Goal: Task Accomplishment & Management: Use online tool/utility

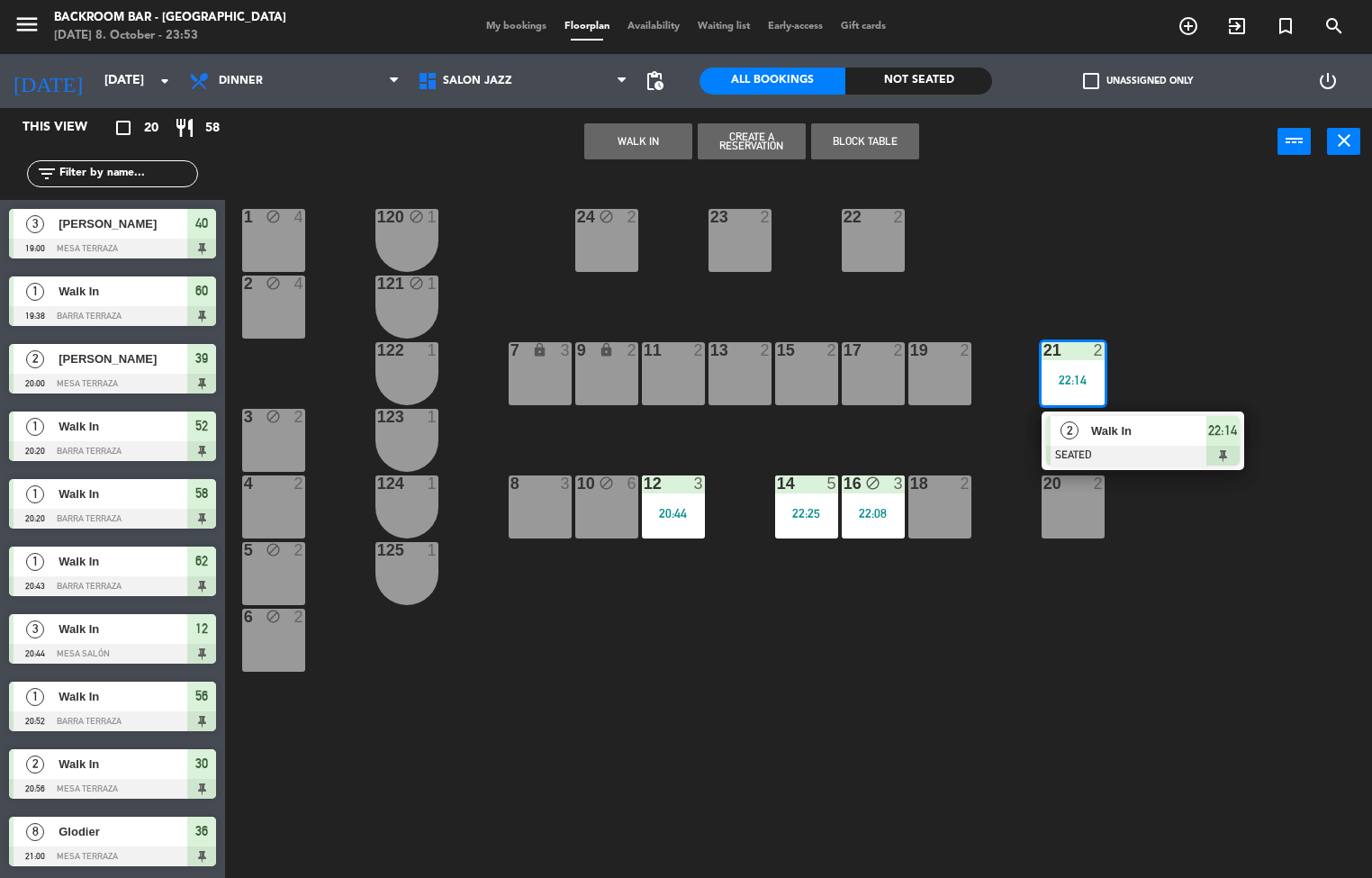
scroll to position [1, 0]
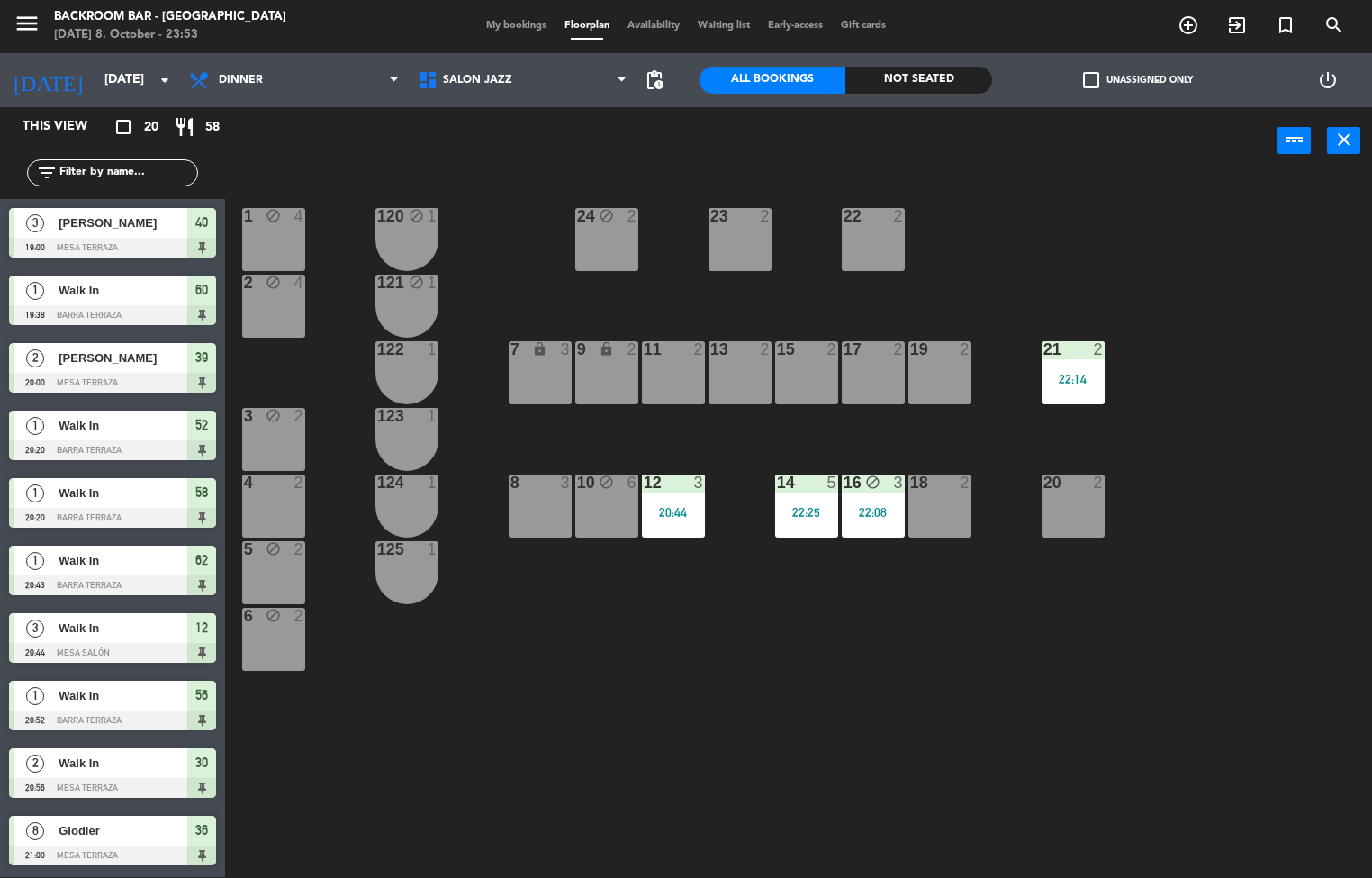
click at [1053, 671] on div "1 block 4 24 block 2 23 2 22 2 120 block 1 2 block 4 121 block 1 19 2 7 lock 3 …" at bounding box center [804, 526] width 1133 height 702
click at [441, 74] on icon at bounding box center [429, 81] width 26 height 22
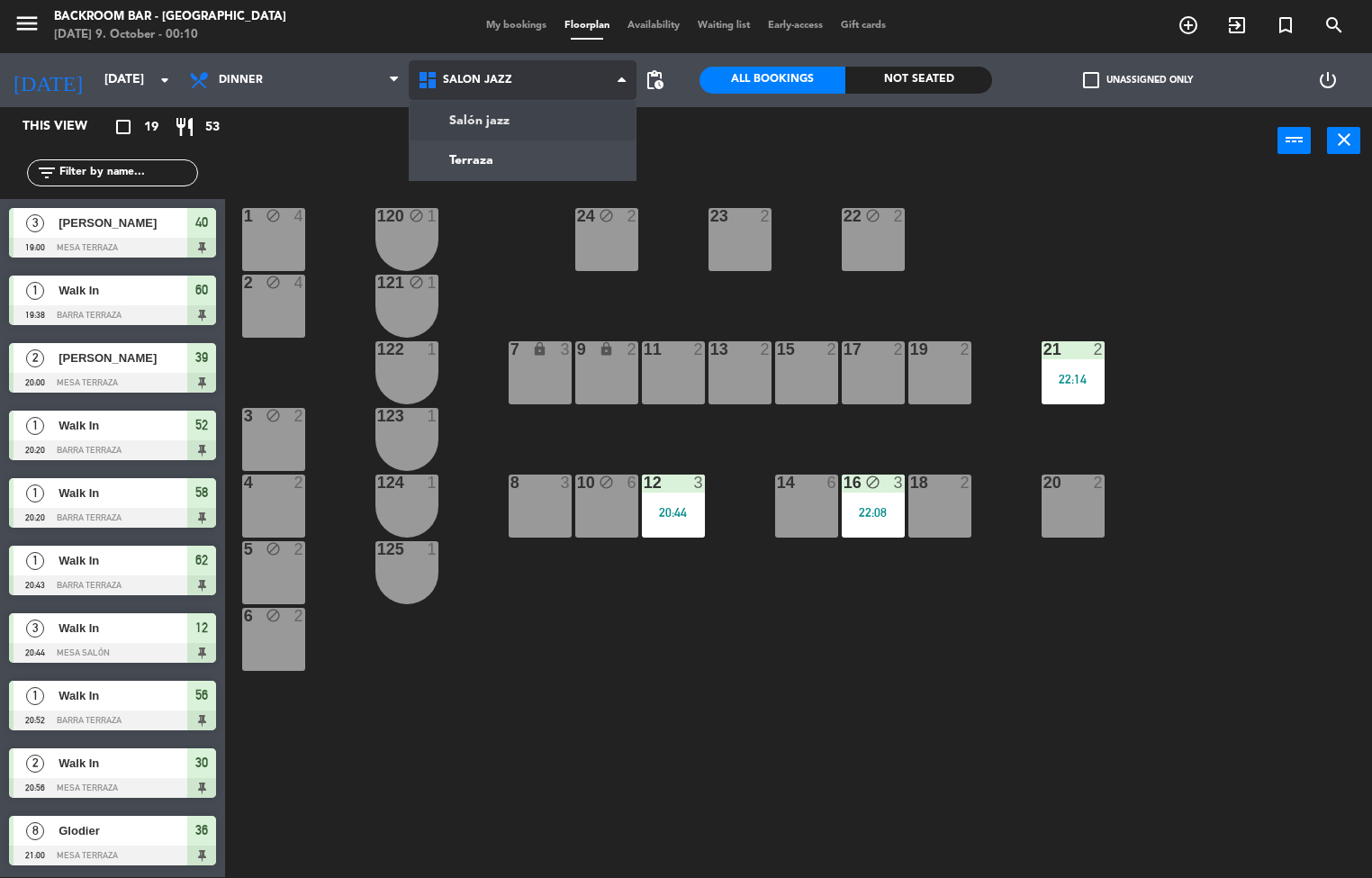
click at [517, 147] on ng-component "menu Backroom Bar - [GEOGRAPHIC_DATA] [DATE] 9. October - 00:10 My bookings Flo…" at bounding box center [686, 439] width 1372 height 879
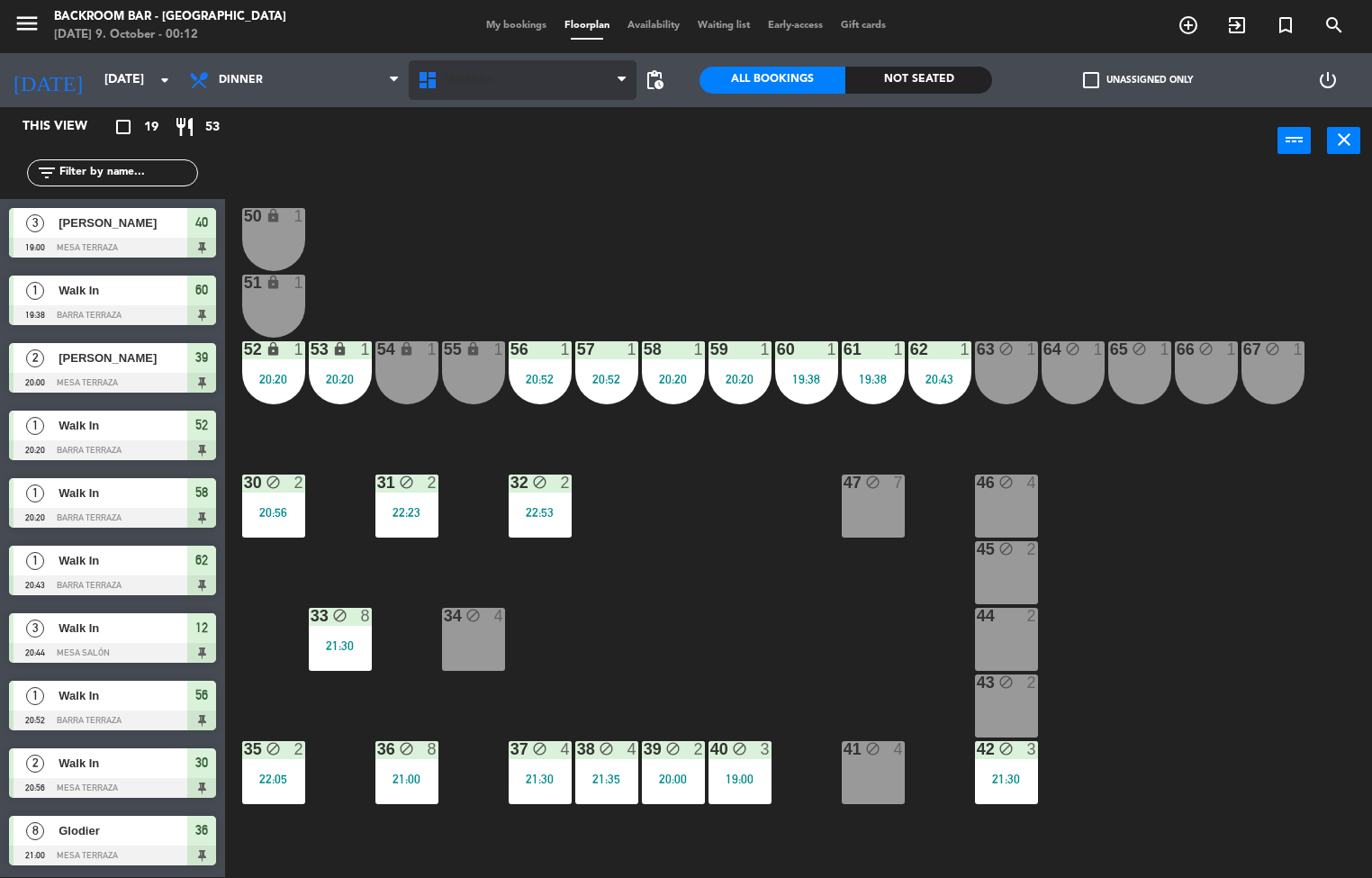
click at [527, 87] on span "Terraza" at bounding box center [523, 81] width 228 height 40
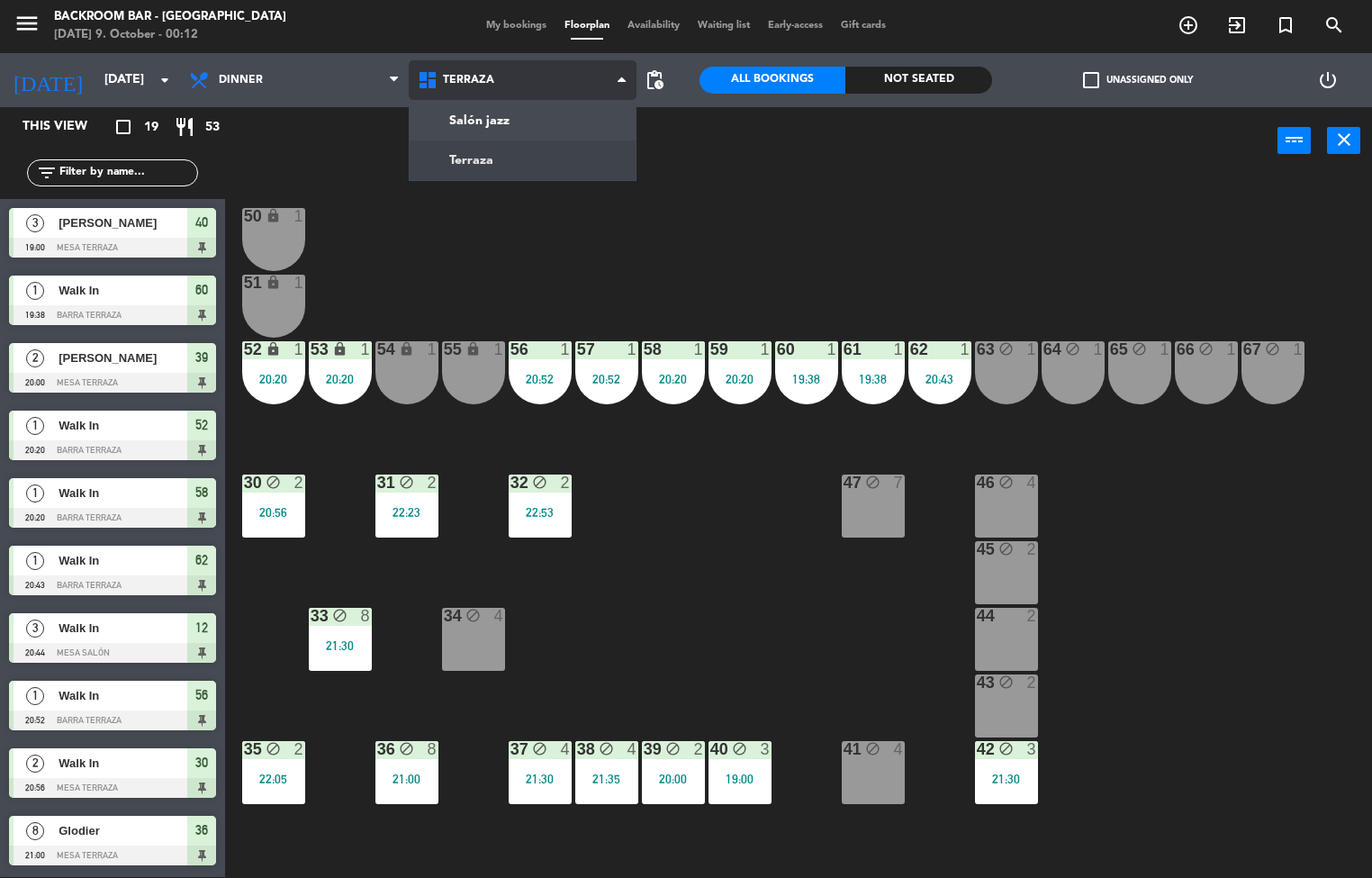
click at [521, 116] on ng-component "menu Backroom Bar - [GEOGRAPHIC_DATA] [DATE] 9. October - 00:12 My bookings Flo…" at bounding box center [686, 439] width 1372 height 879
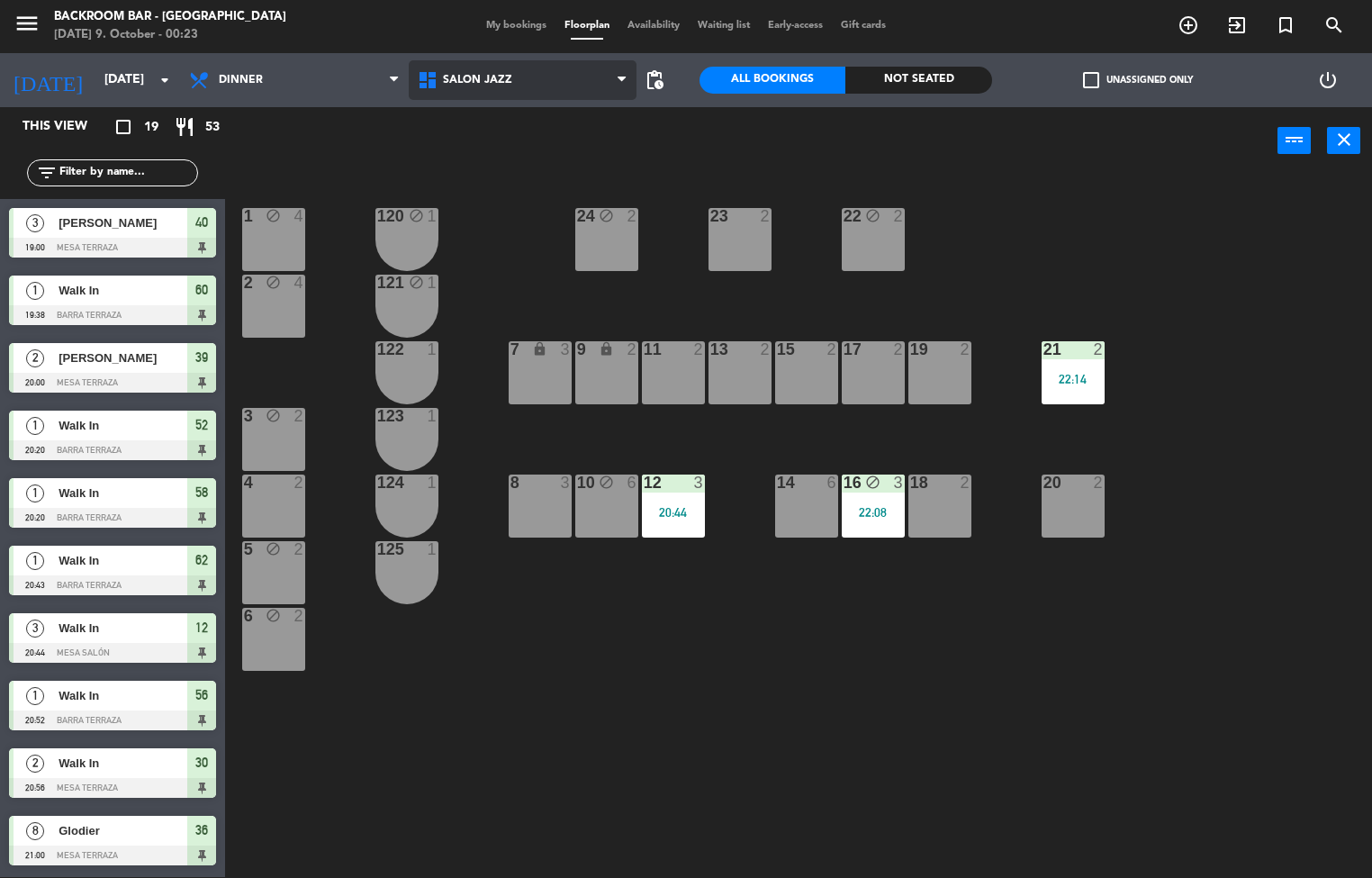
click at [479, 69] on span "Salón jazz" at bounding box center [523, 81] width 228 height 40
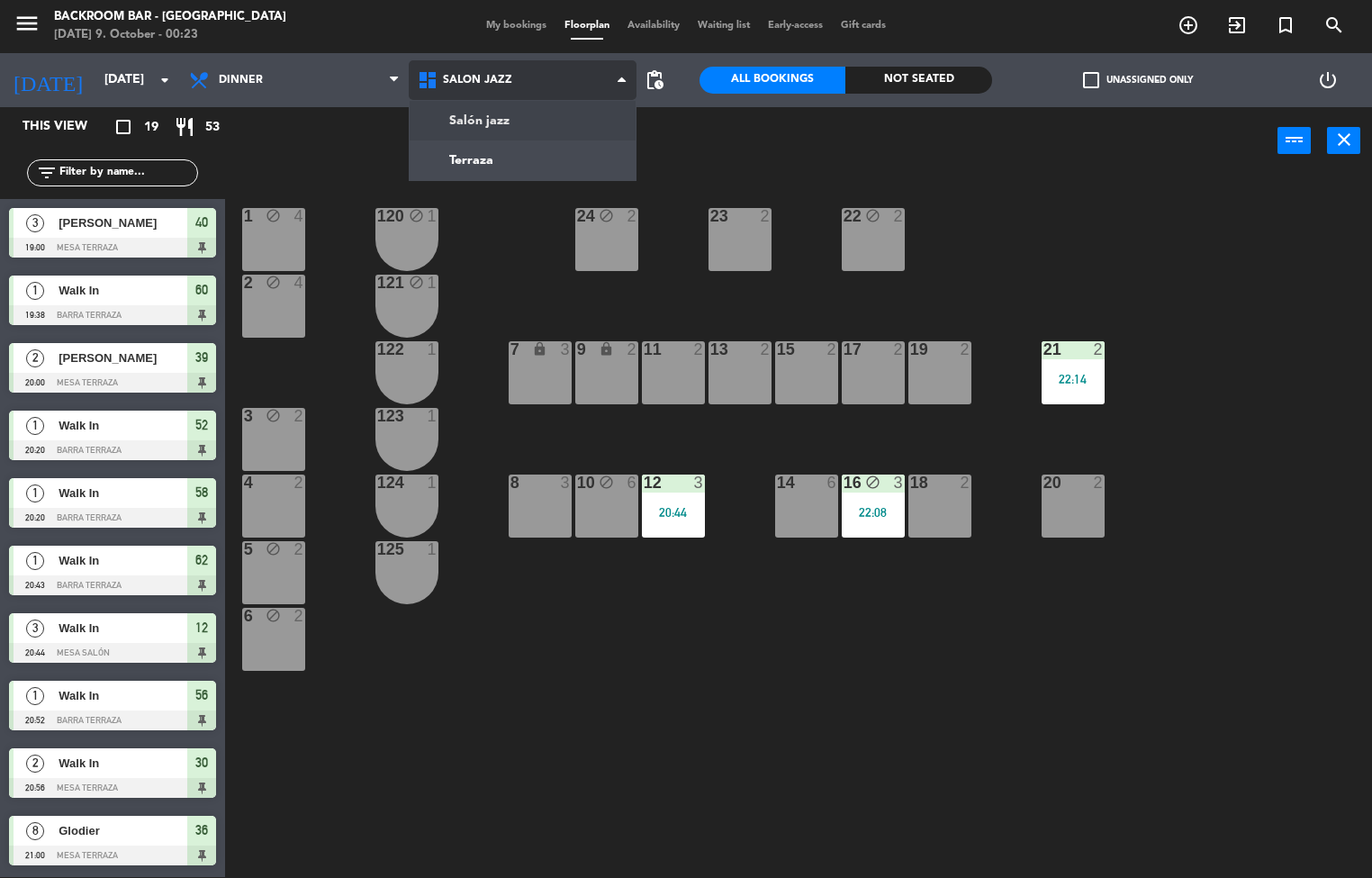
click at [498, 169] on ng-component "menu Backroom Bar - [GEOGRAPHIC_DATA] [DATE] 9. October - 00:23 My bookings Flo…" at bounding box center [686, 439] width 1372 height 879
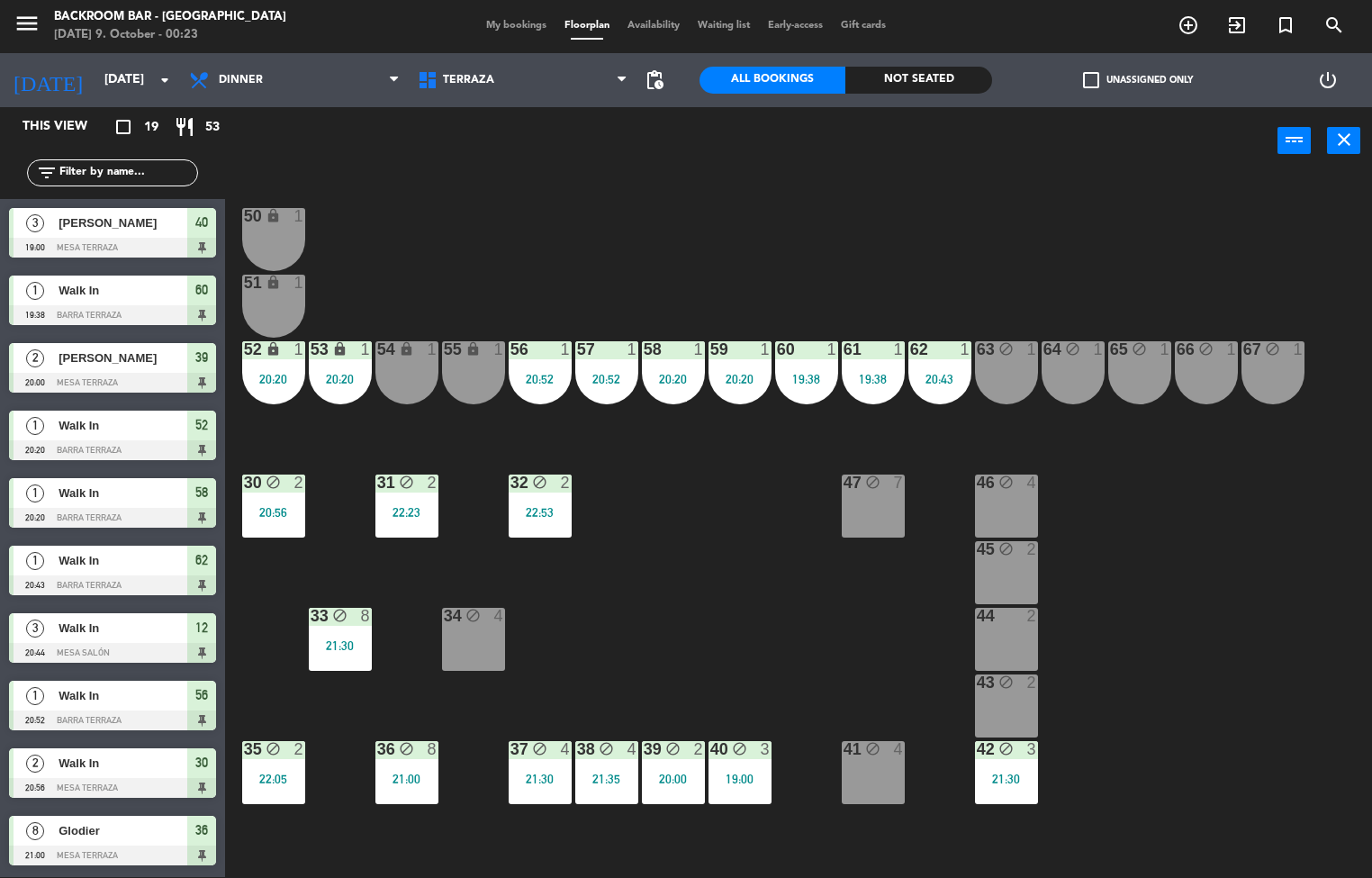
click at [977, 747] on div "42" at bounding box center [976, 749] width 1 height 16
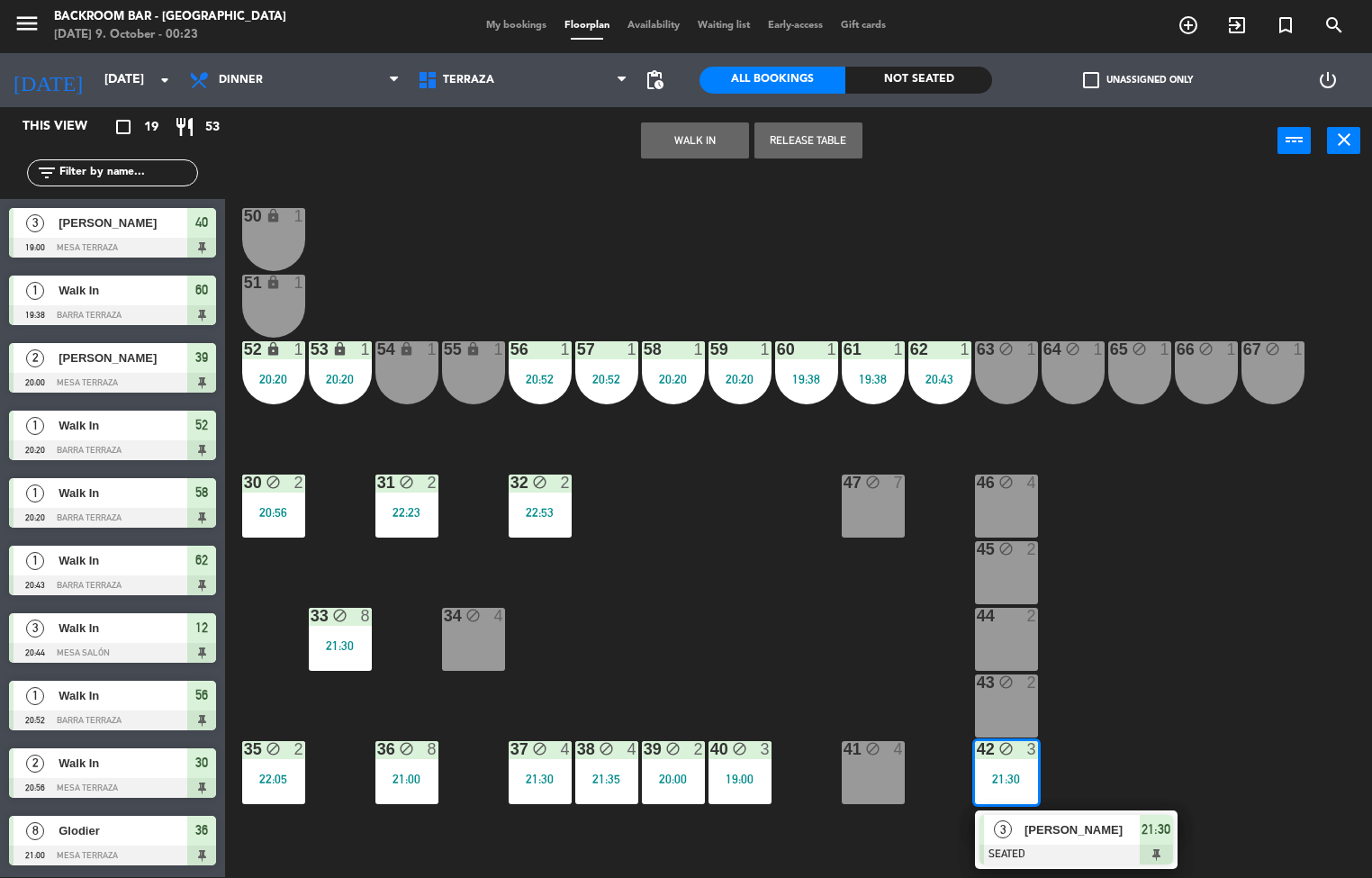
click at [1049, 844] on div at bounding box center [1076, 854] width 194 height 20
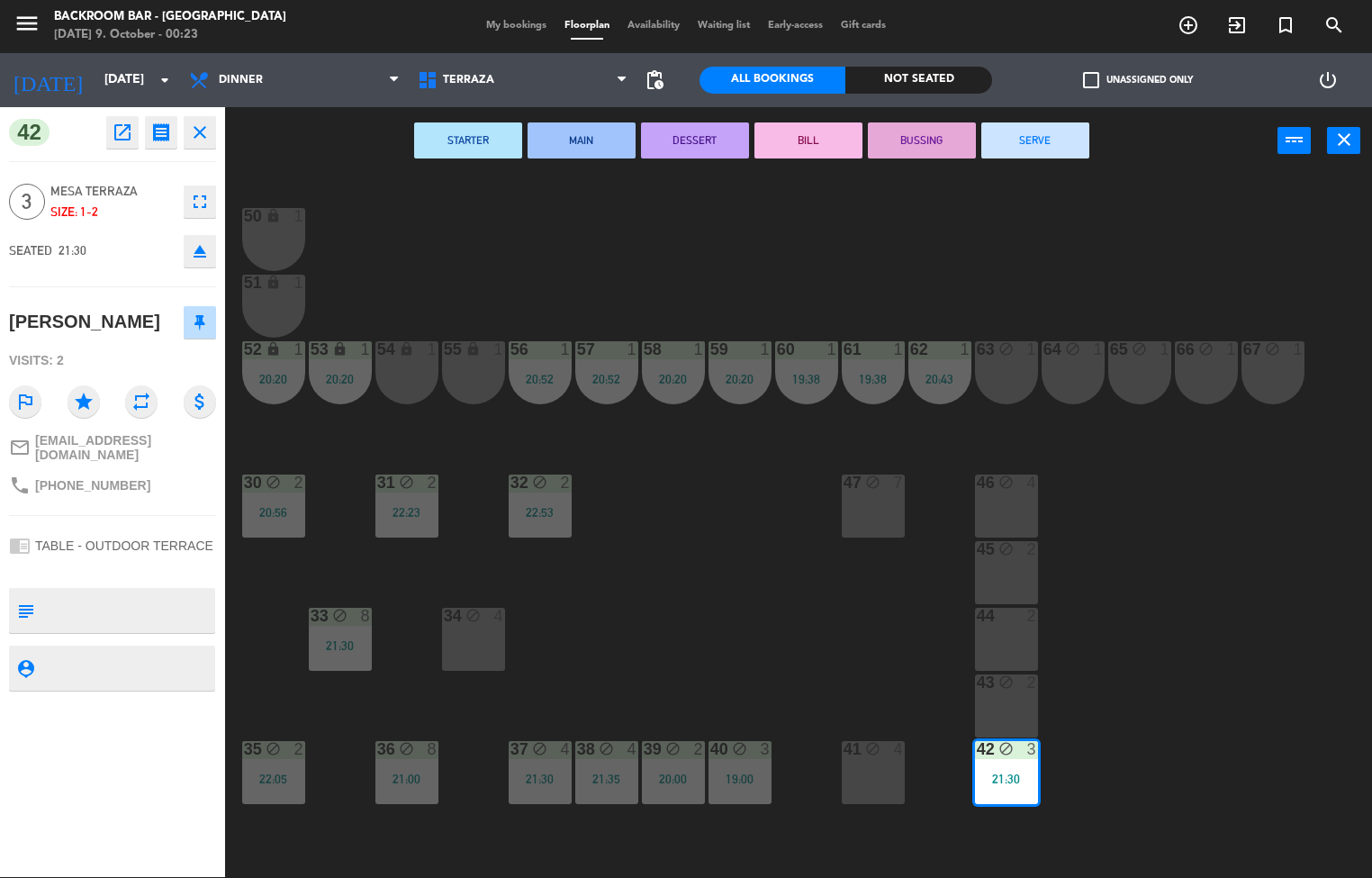
click at [1068, 122] on button "SERVE" at bounding box center [1034, 140] width 108 height 36
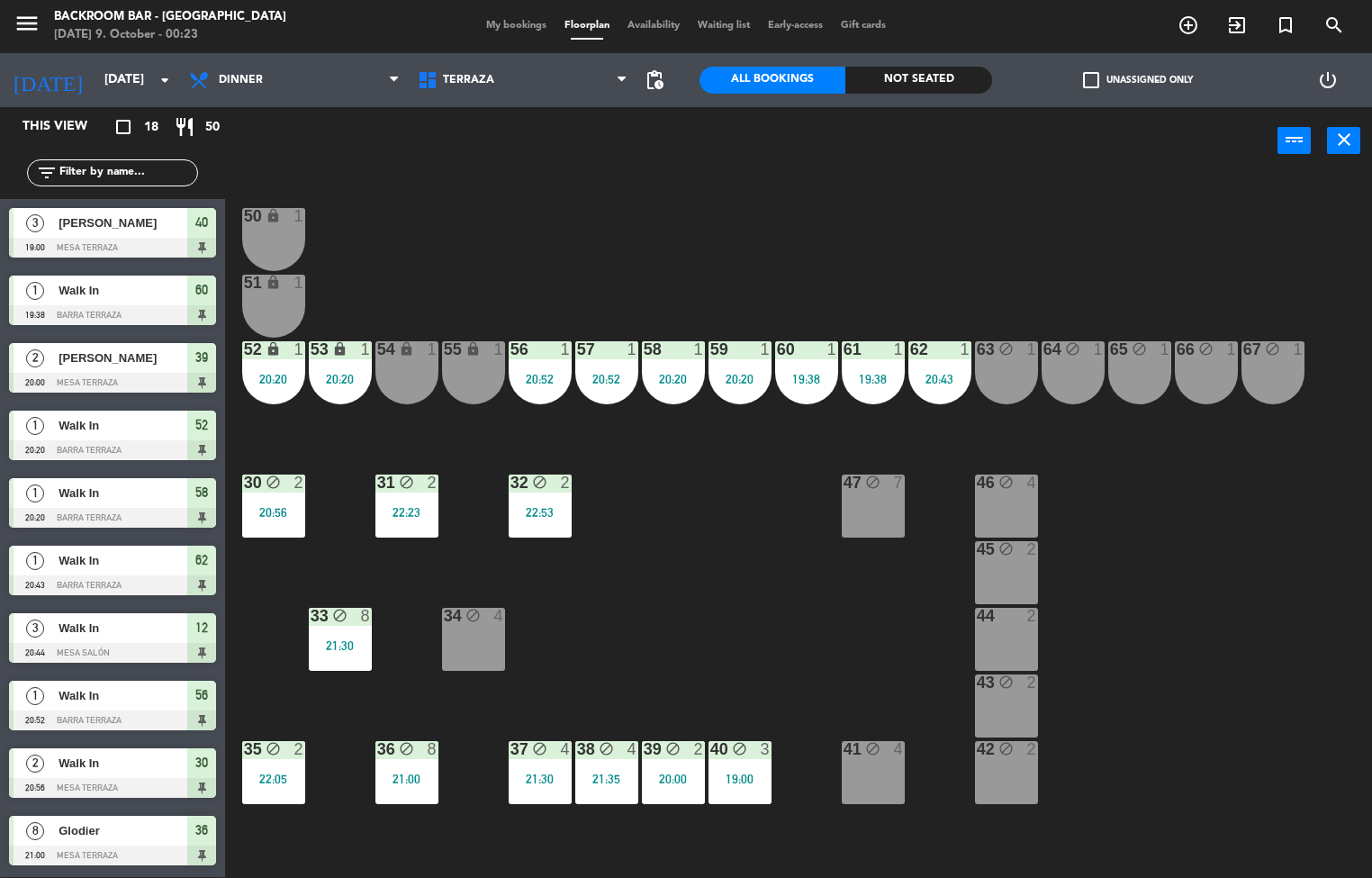
click at [479, 662] on div "34 block 4" at bounding box center [474, 640] width 63 height 63
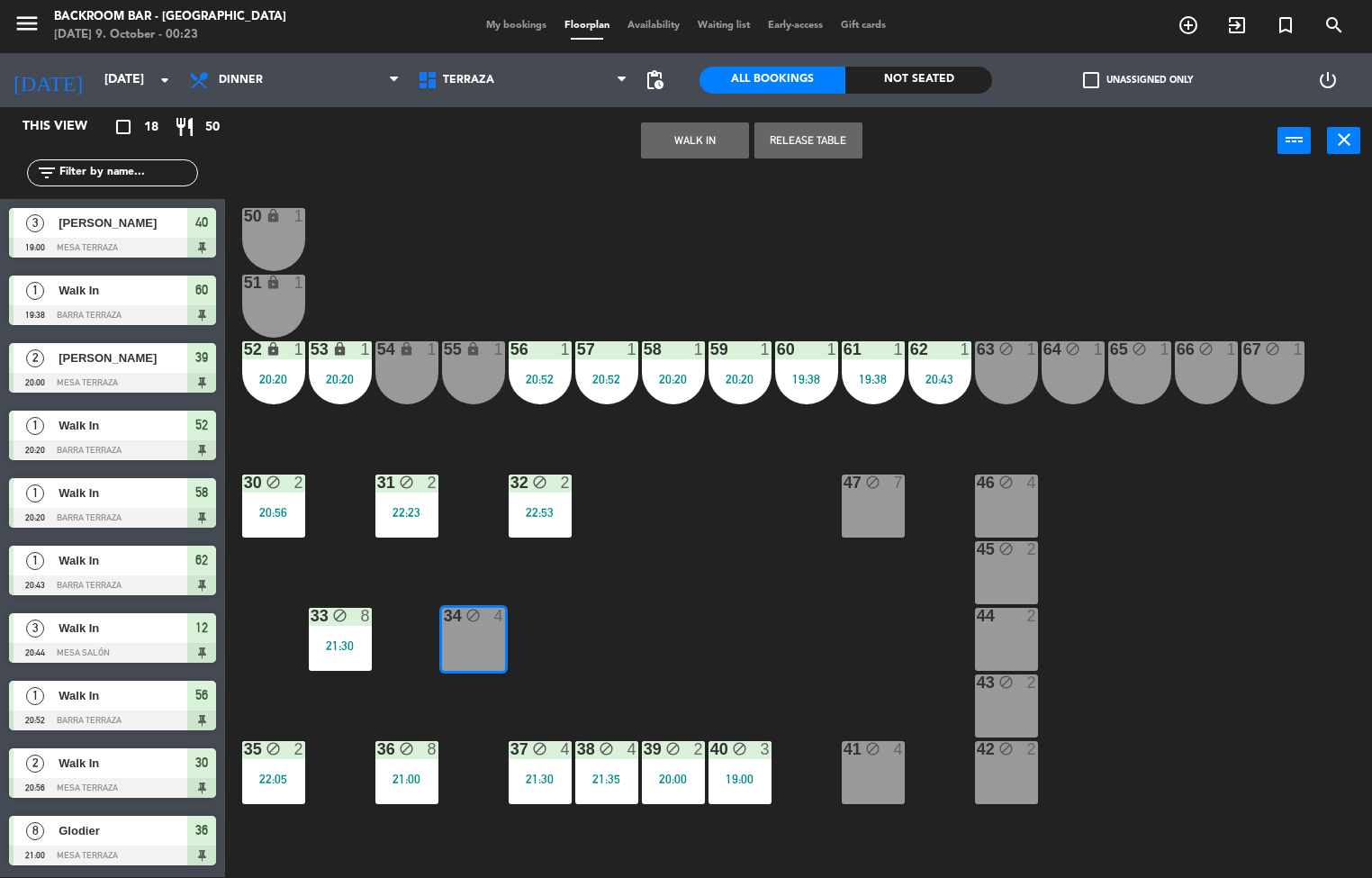
click at [622, 609] on div "50 lock 1 51 lock 1 52 lock 1 20:20 53 lock 1 20:20 54 lock 1 55 lock 1 56 1 20…" at bounding box center [804, 526] width 1133 height 702
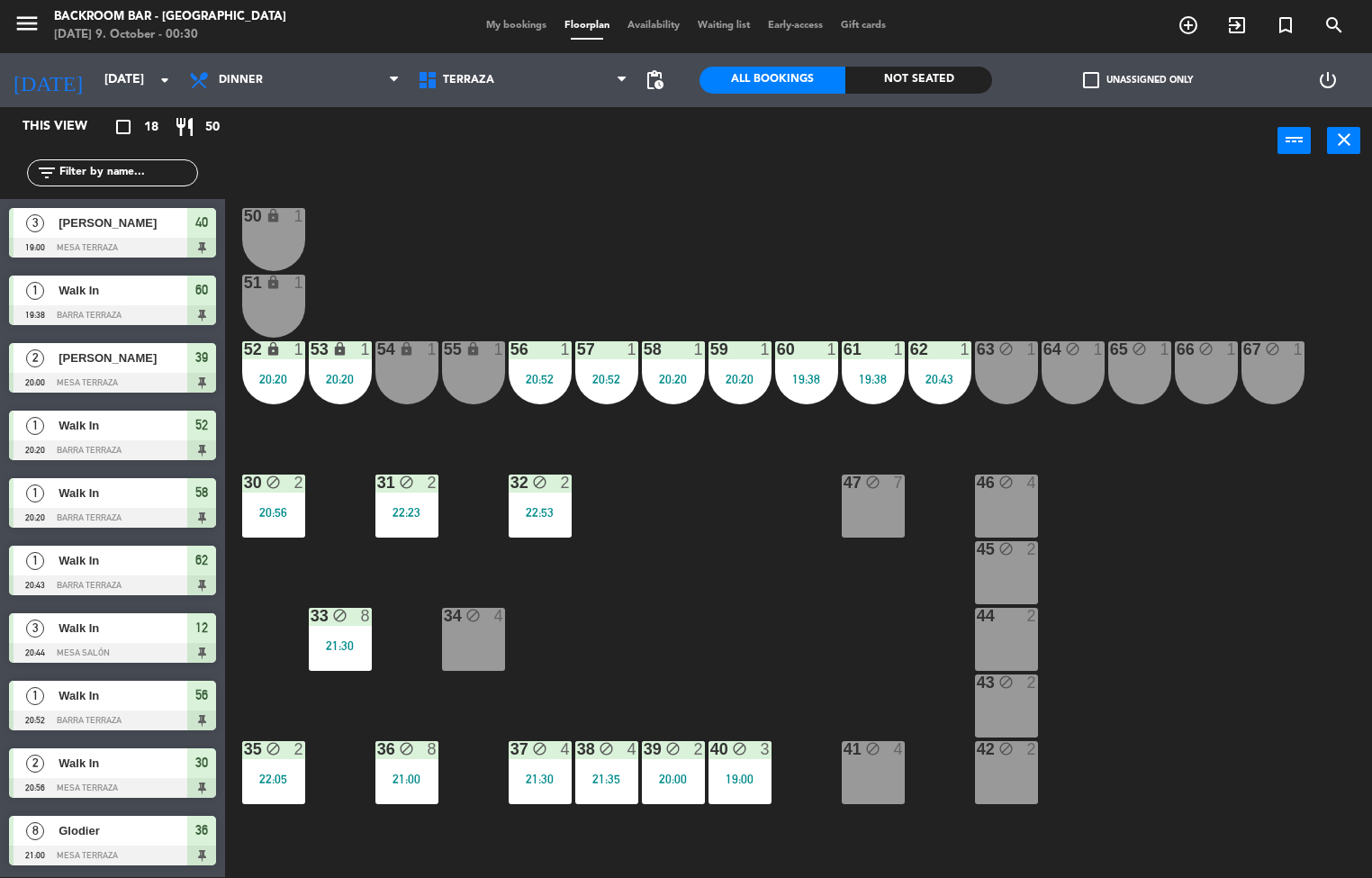
click at [338, 640] on div "21:30" at bounding box center [341, 646] width 63 height 13
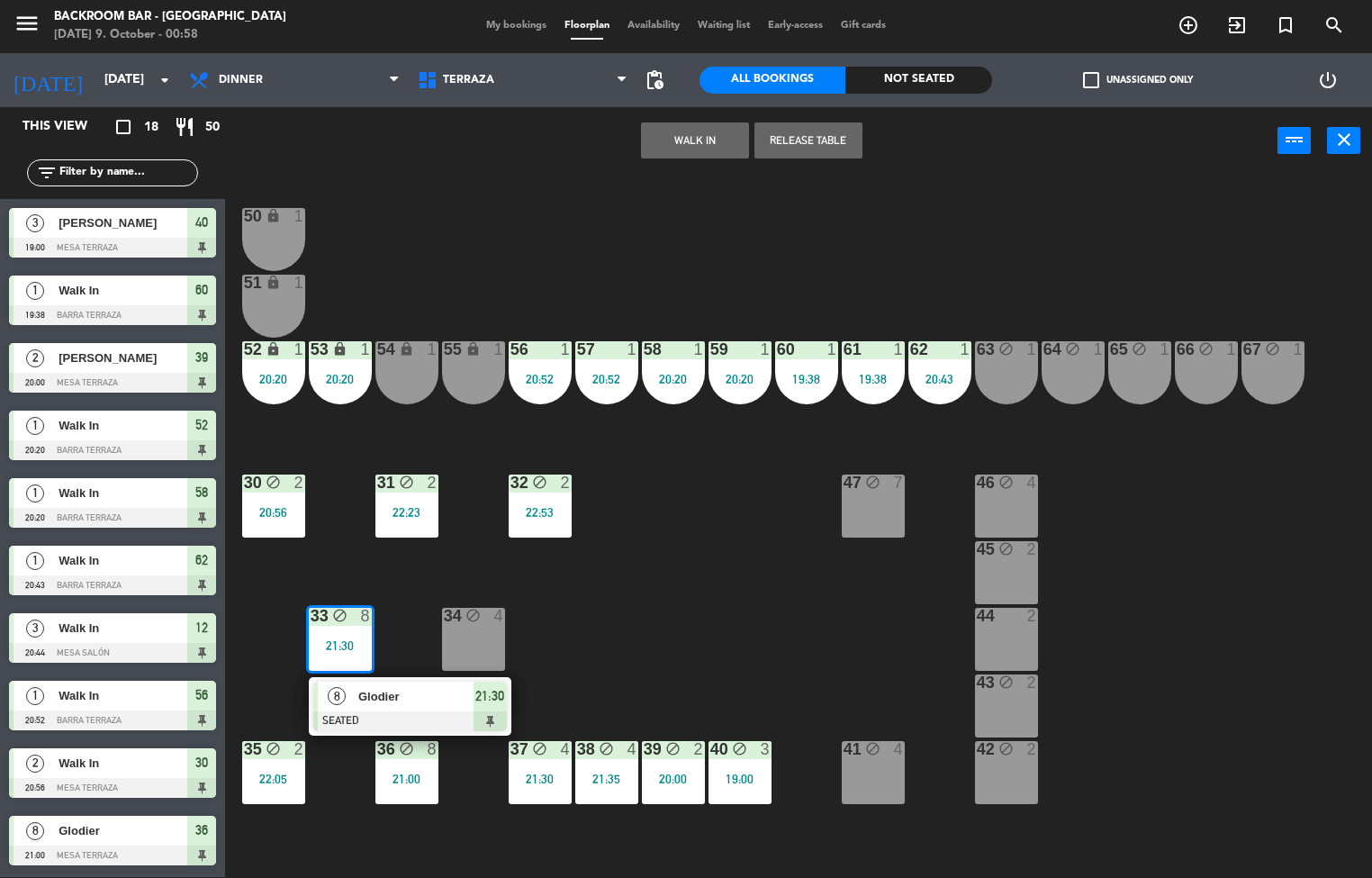
click at [752, 781] on div "19:00" at bounding box center [740, 779] width 63 height 13
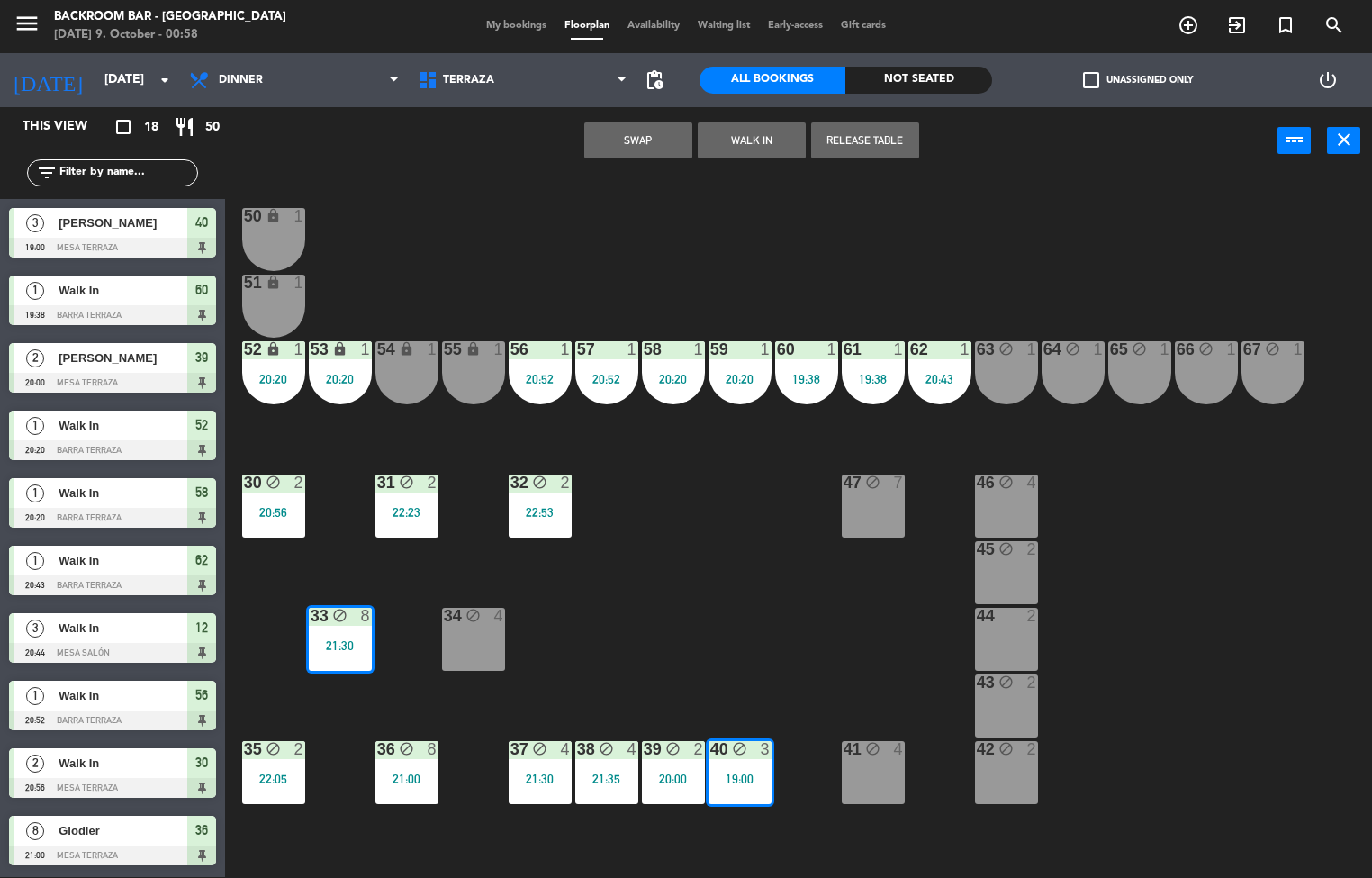
click at [754, 778] on div "19:00" at bounding box center [740, 779] width 63 height 13
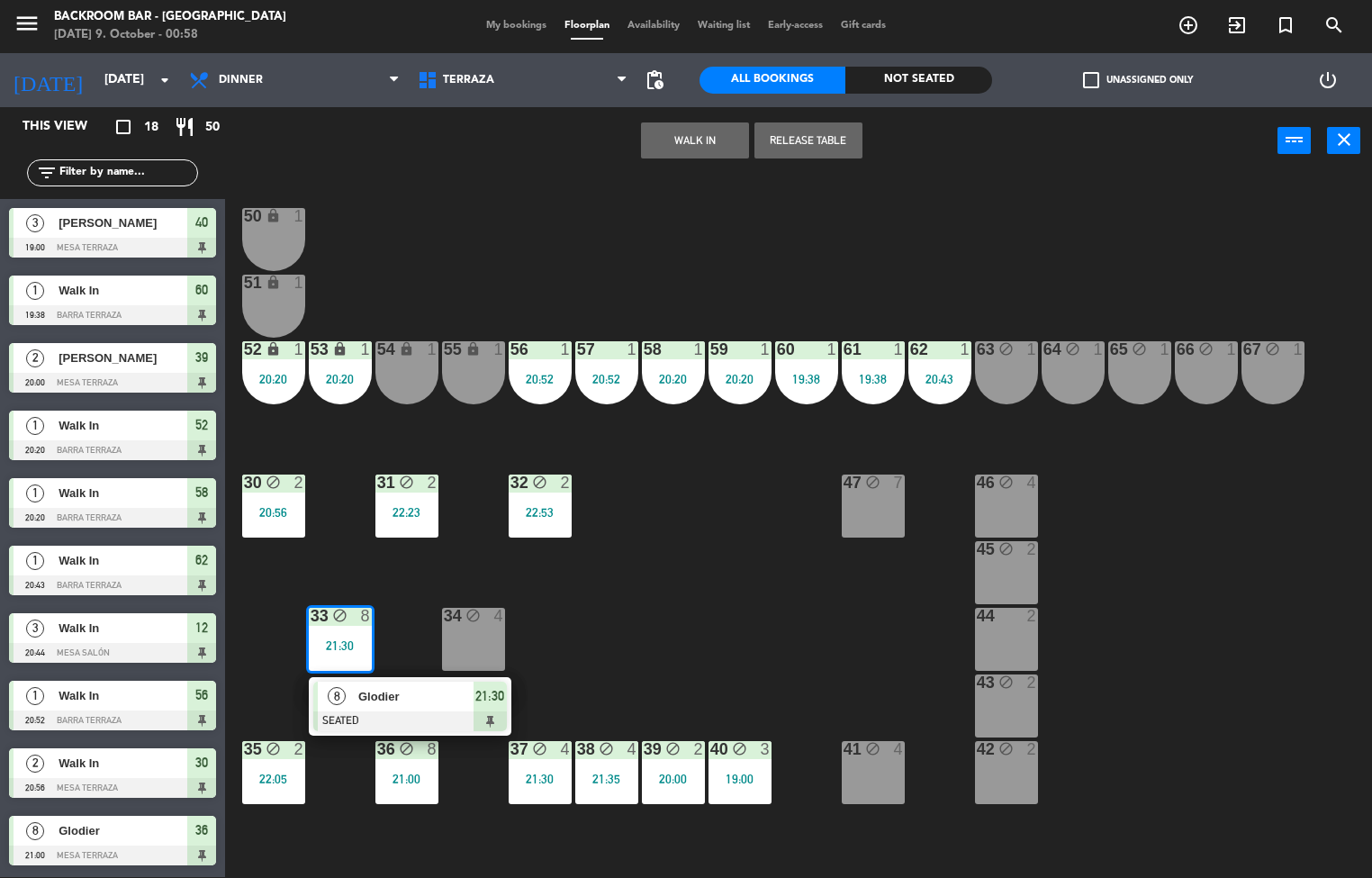
click at [744, 635] on div "50 lock 1 51 lock 1 52 lock 1 20:20 53 lock 1 20:20 54 lock 1 55 lock 1 56 1 20…" at bounding box center [804, 526] width 1133 height 702
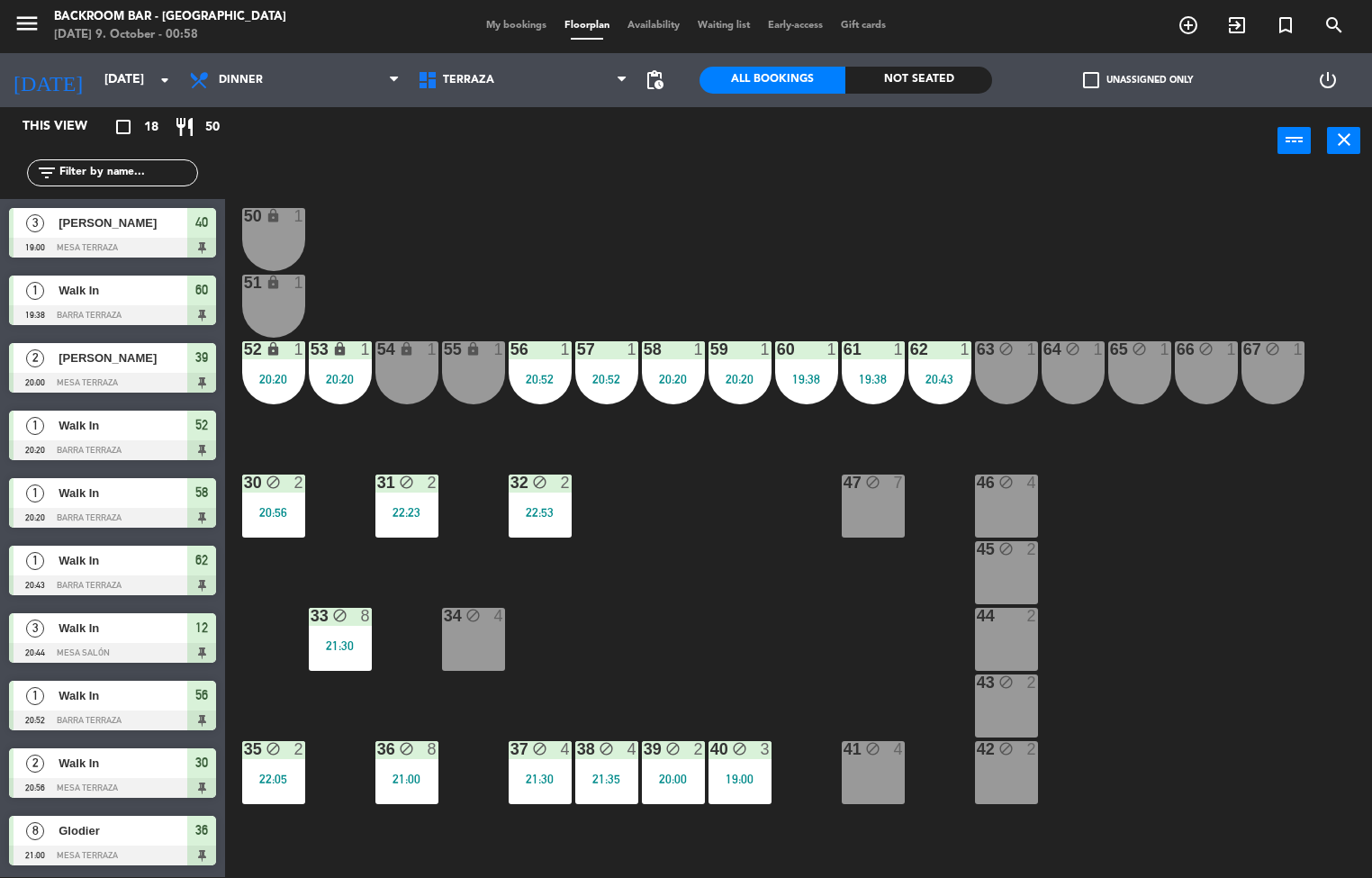
click at [768, 757] on div "3" at bounding box center [769, 749] width 30 height 17
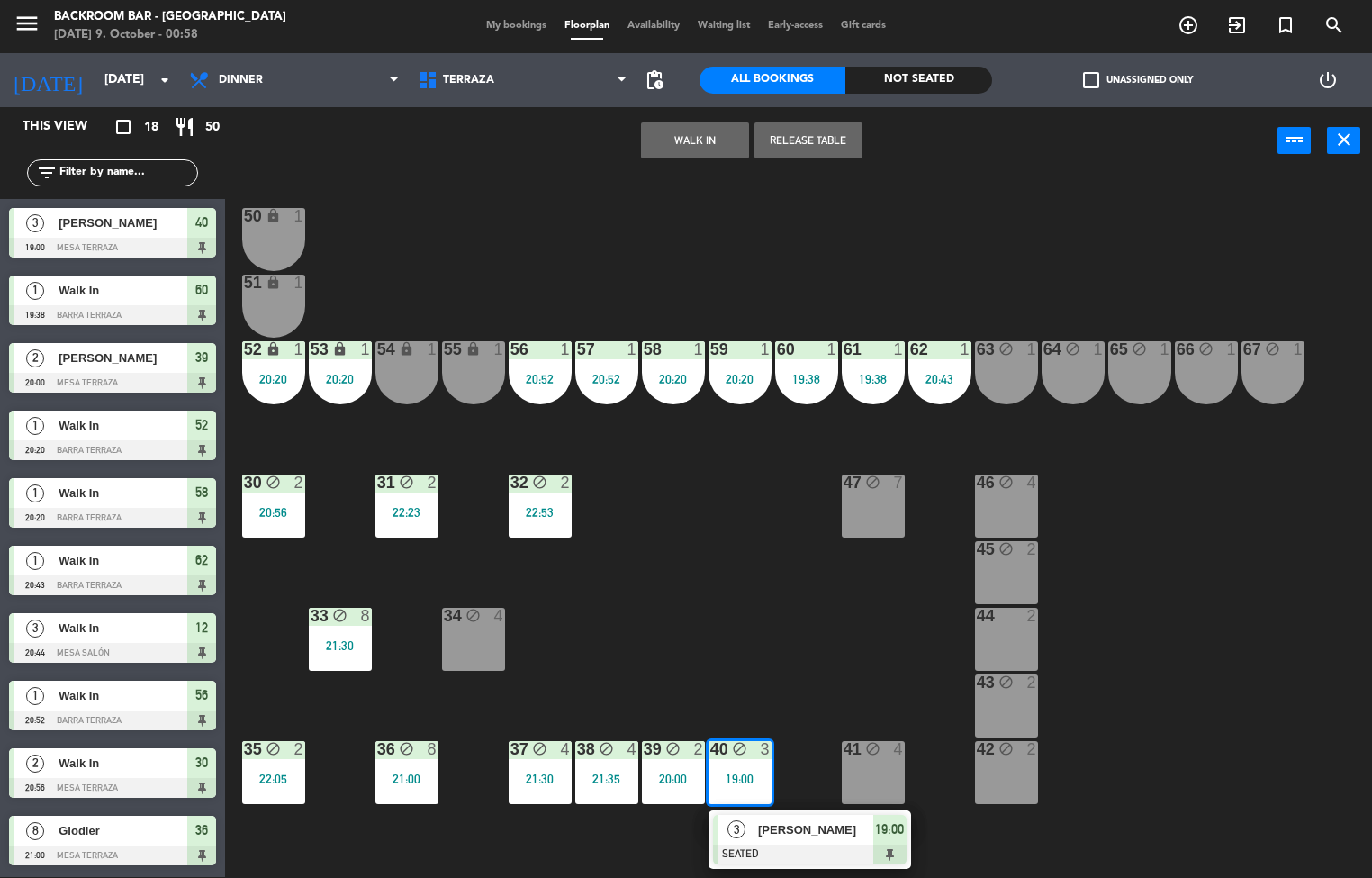
click at [813, 811] on div "3 [PERSON_NAME] SEATED 19:00" at bounding box center [810, 840] width 203 height 59
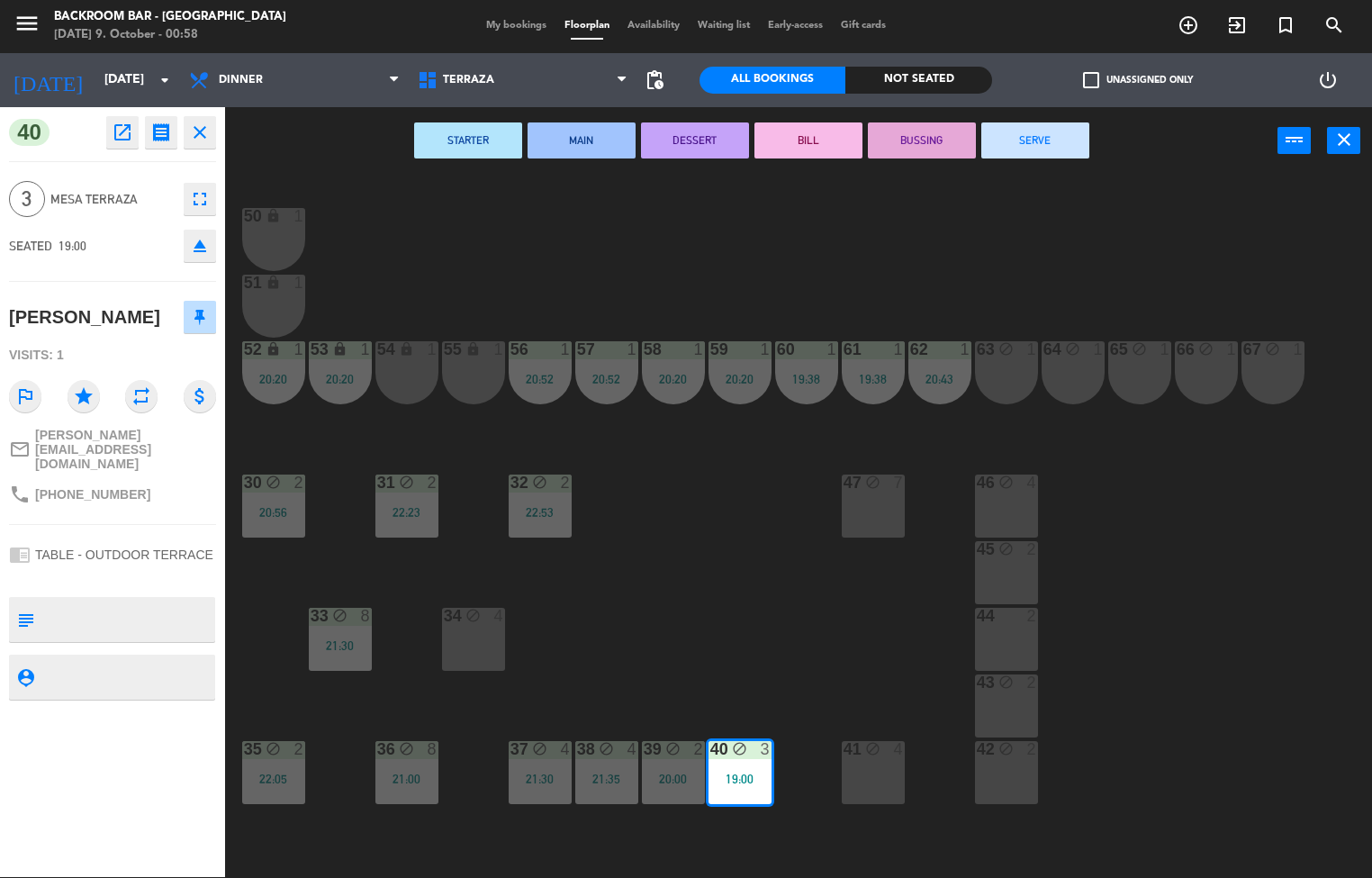
click at [1061, 122] on button "SERVE" at bounding box center [1034, 140] width 108 height 36
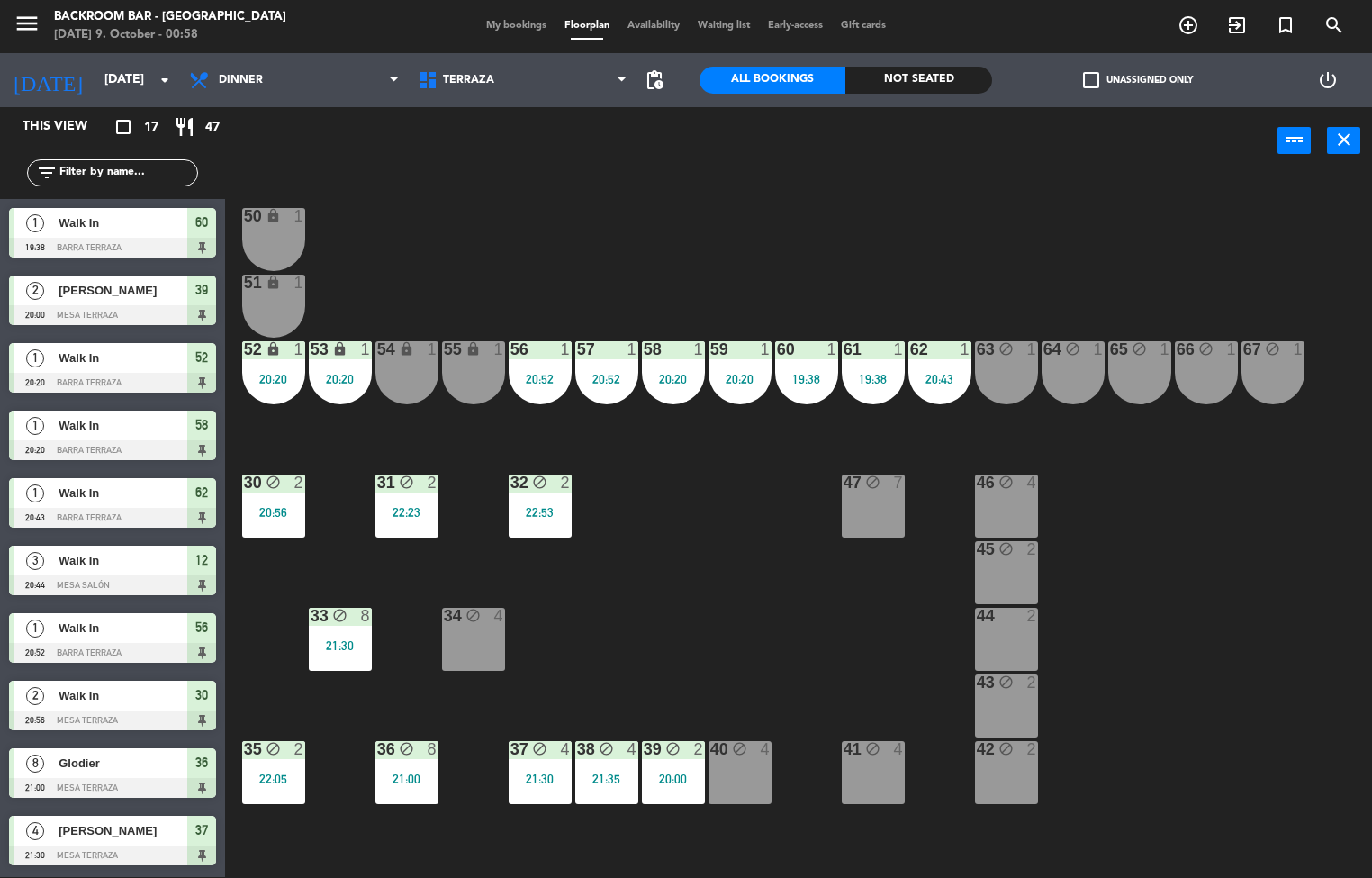
click at [394, 757] on div "block" at bounding box center [406, 749] width 30 height 17
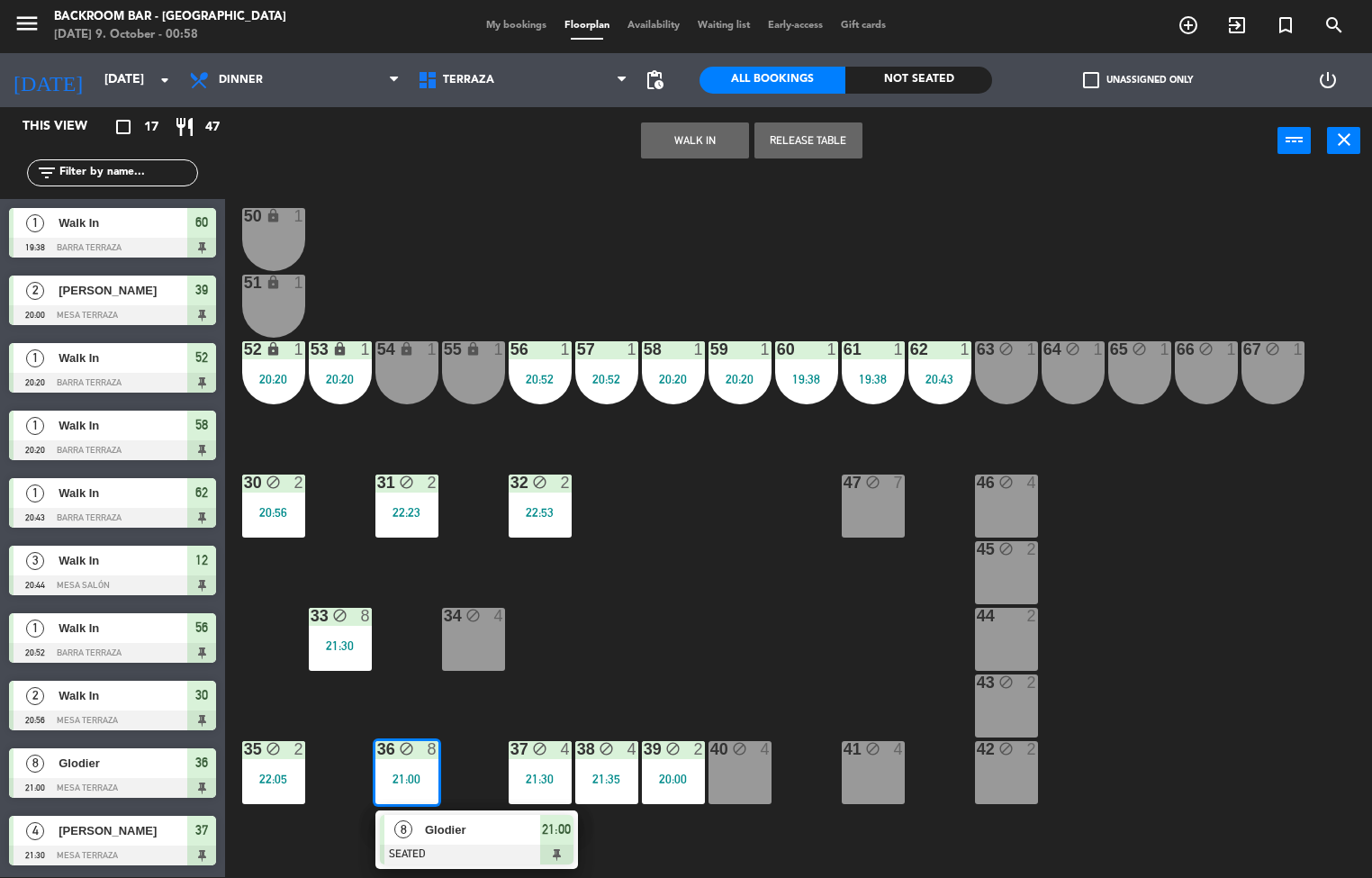
click at [422, 697] on div "50 lock 1 51 lock 1 52 lock 1 20:20 53 lock 1 20:20 54 lock 1 55 lock 1 56 1 20…" at bounding box center [804, 526] width 1133 height 702
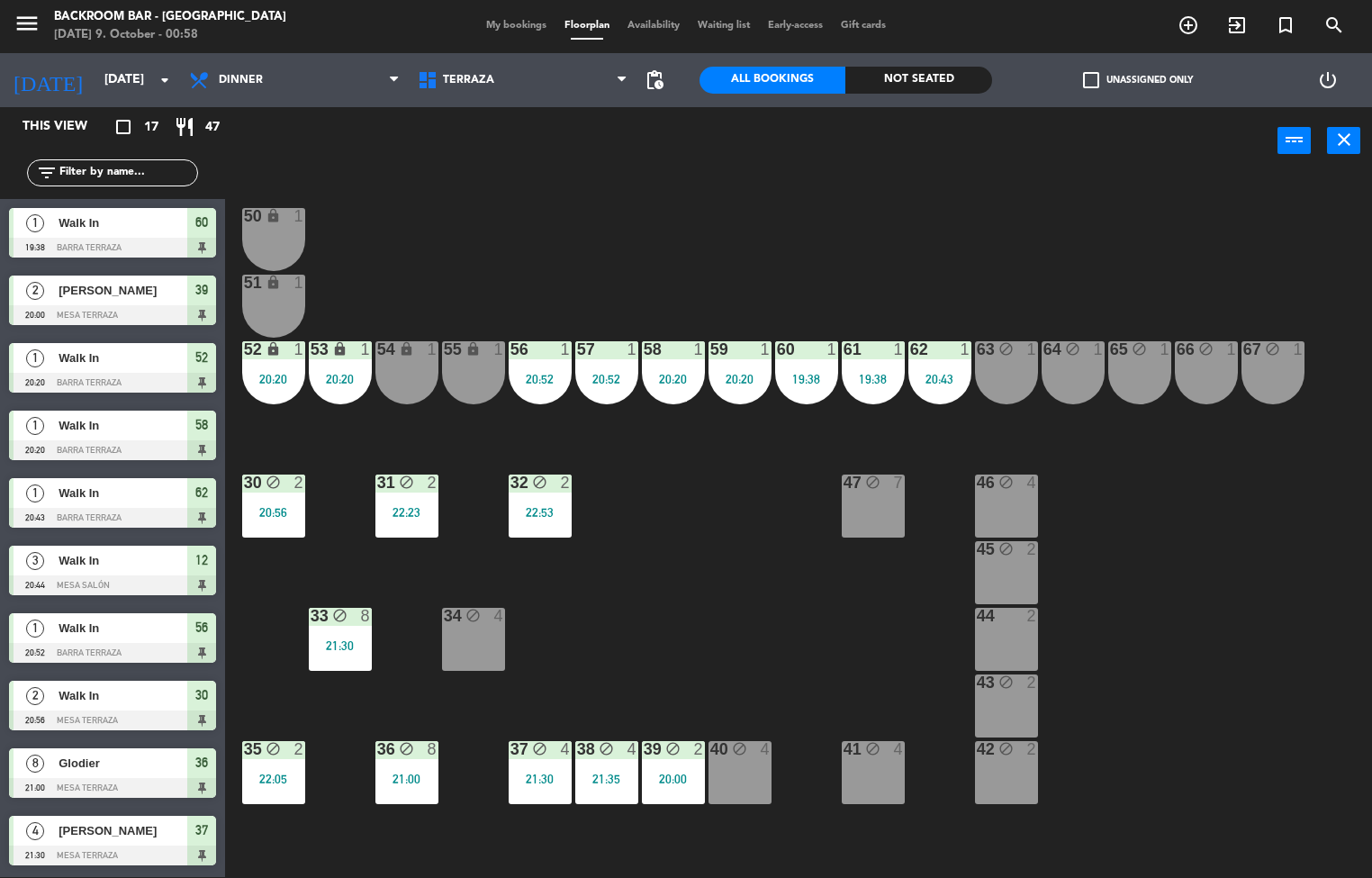
click at [433, 781] on div "21:00" at bounding box center [407, 779] width 63 height 13
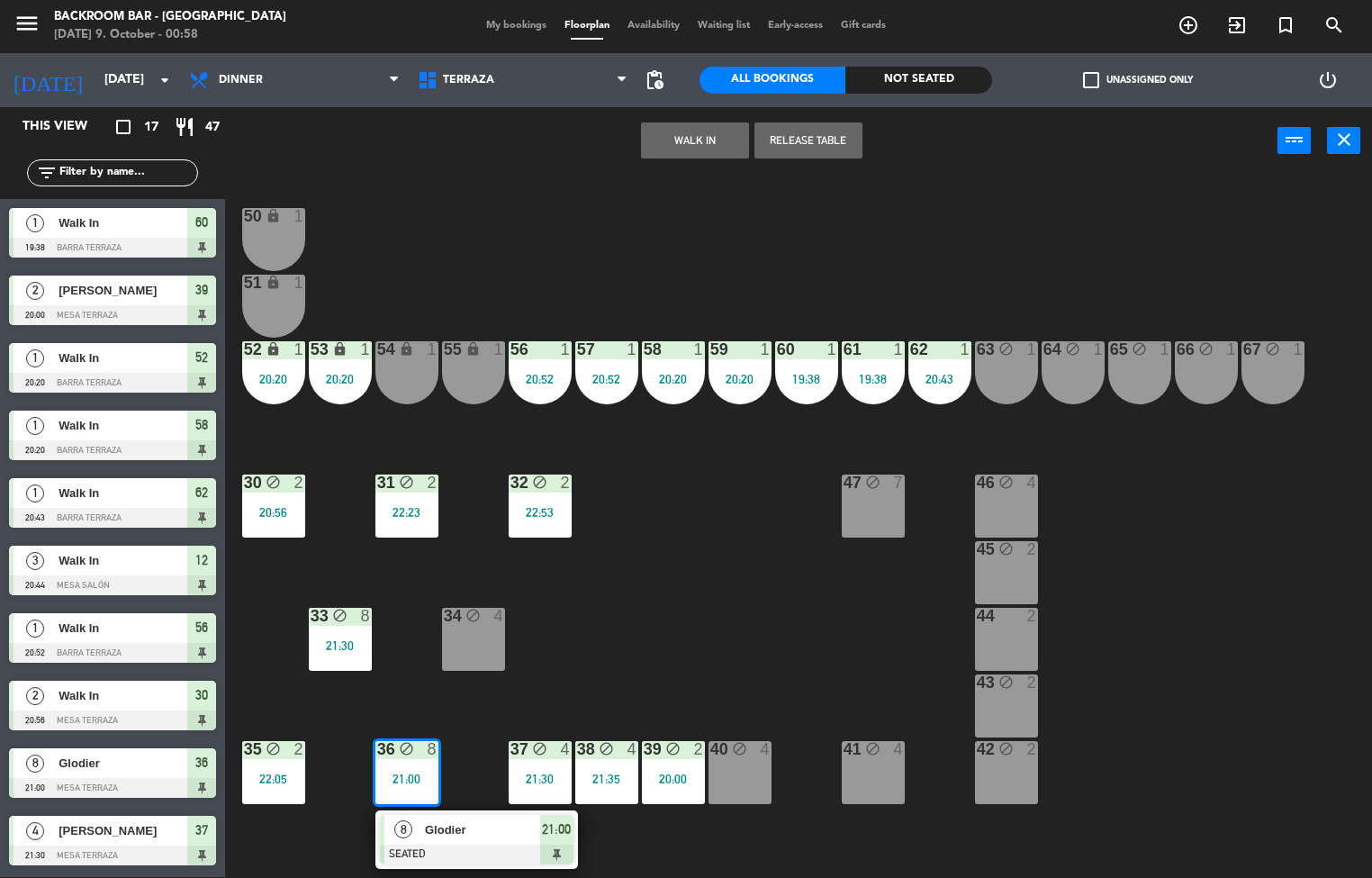
click at [467, 844] on div at bounding box center [476, 854] width 194 height 20
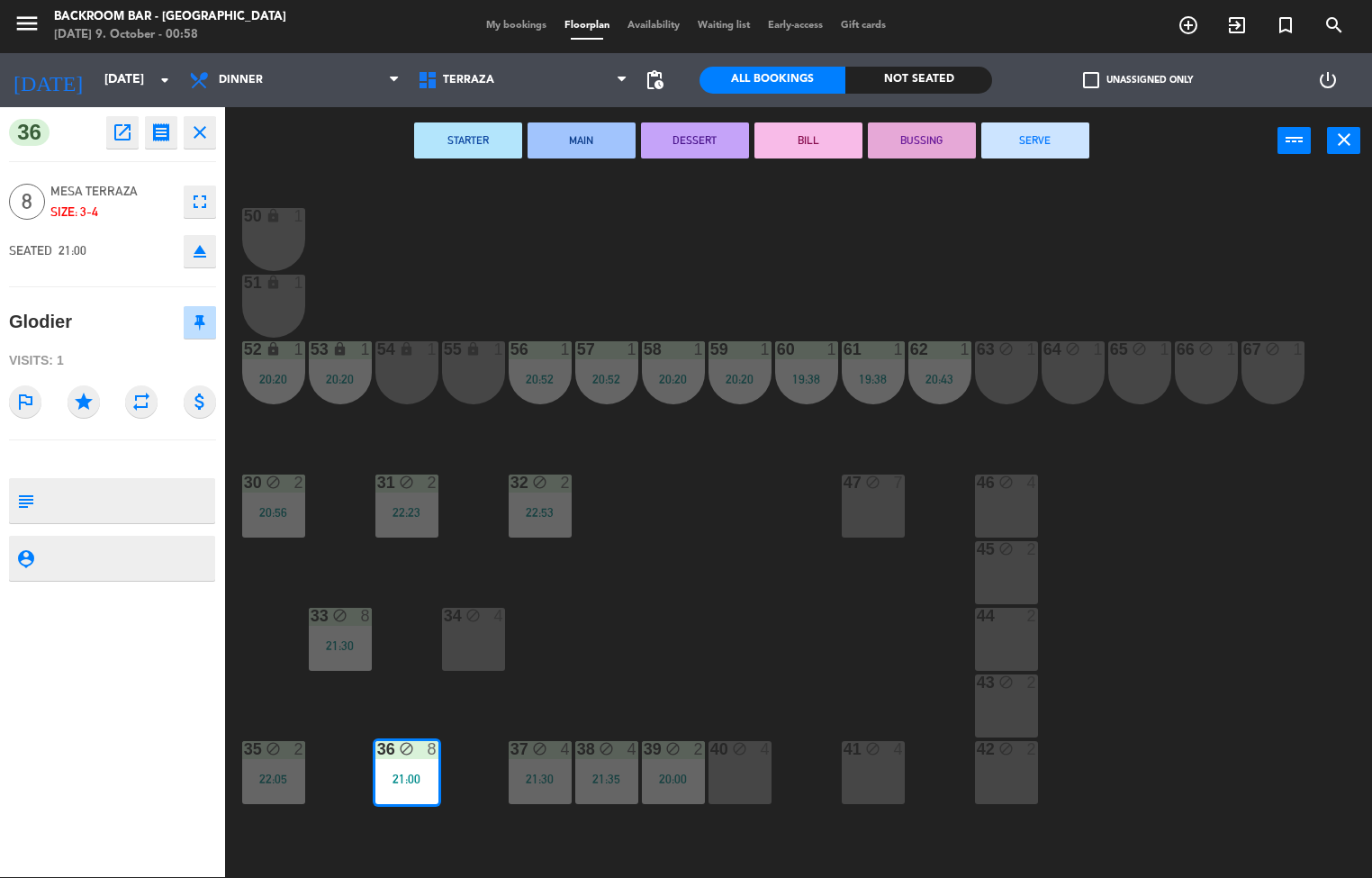
click at [1068, 125] on button "SERVE" at bounding box center [1034, 140] width 108 height 36
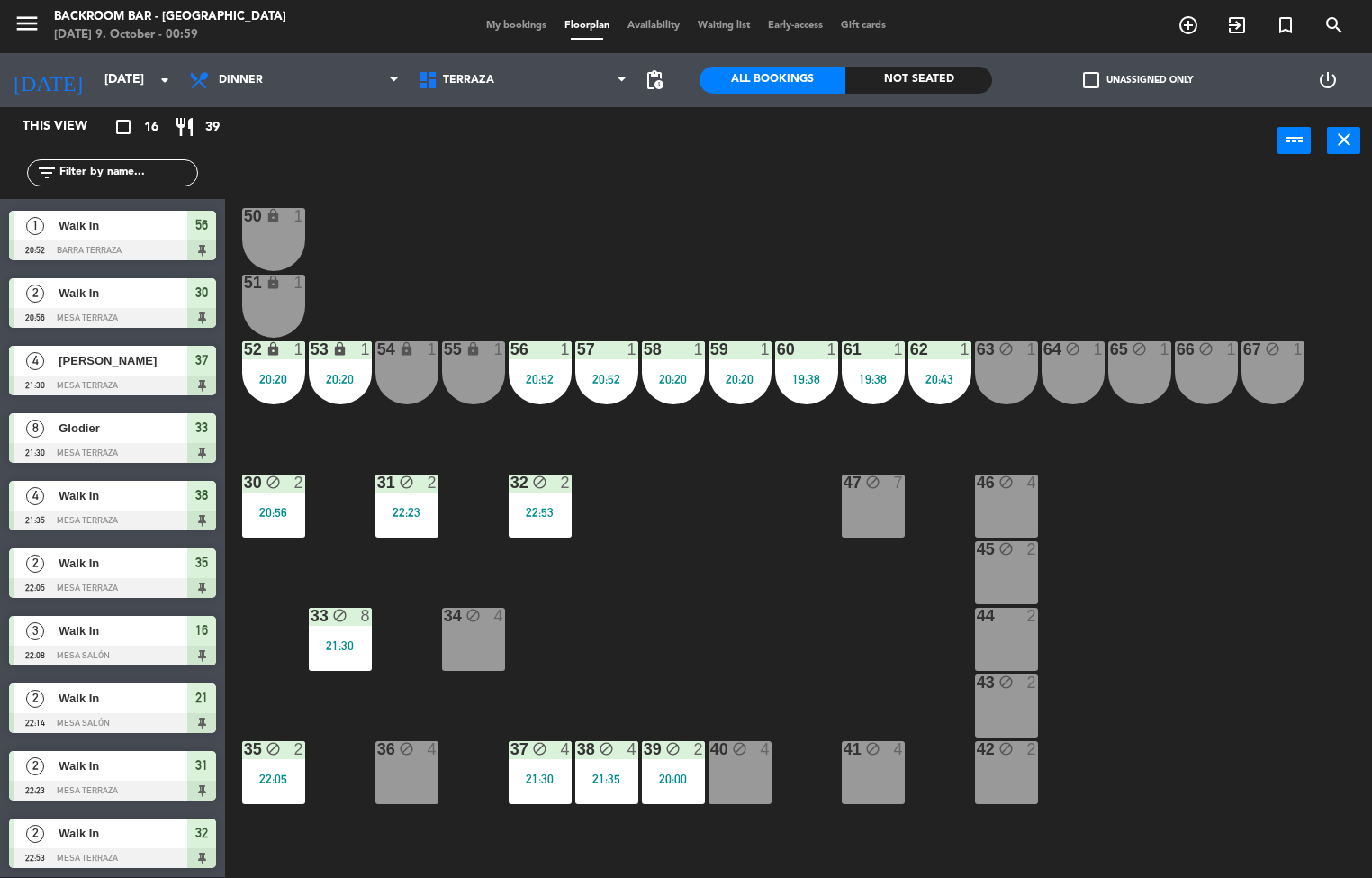
scroll to position [0, 0]
